Goal: Transaction & Acquisition: Purchase product/service

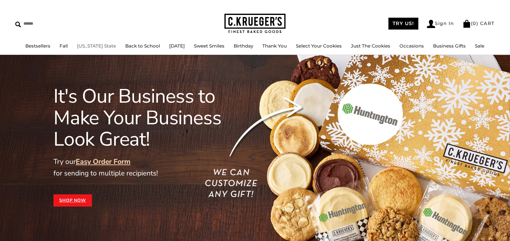
click at [93, 44] on link "[US_STATE] State" at bounding box center [96, 46] width 39 height 6
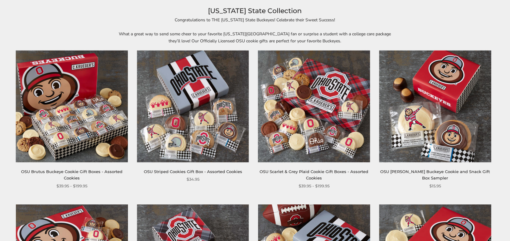
scroll to position [82, 0]
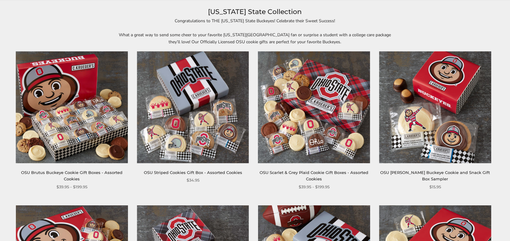
click at [421, 172] on link "OSU [PERSON_NAME] Buckeye Cookie and Snack Gift Box Sampler" at bounding box center [435, 175] width 110 height 11
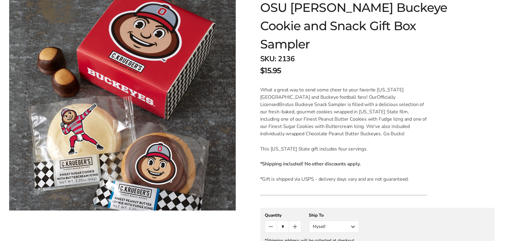
scroll to position [102, 0]
